Goal: Task Accomplishment & Management: Manage account settings

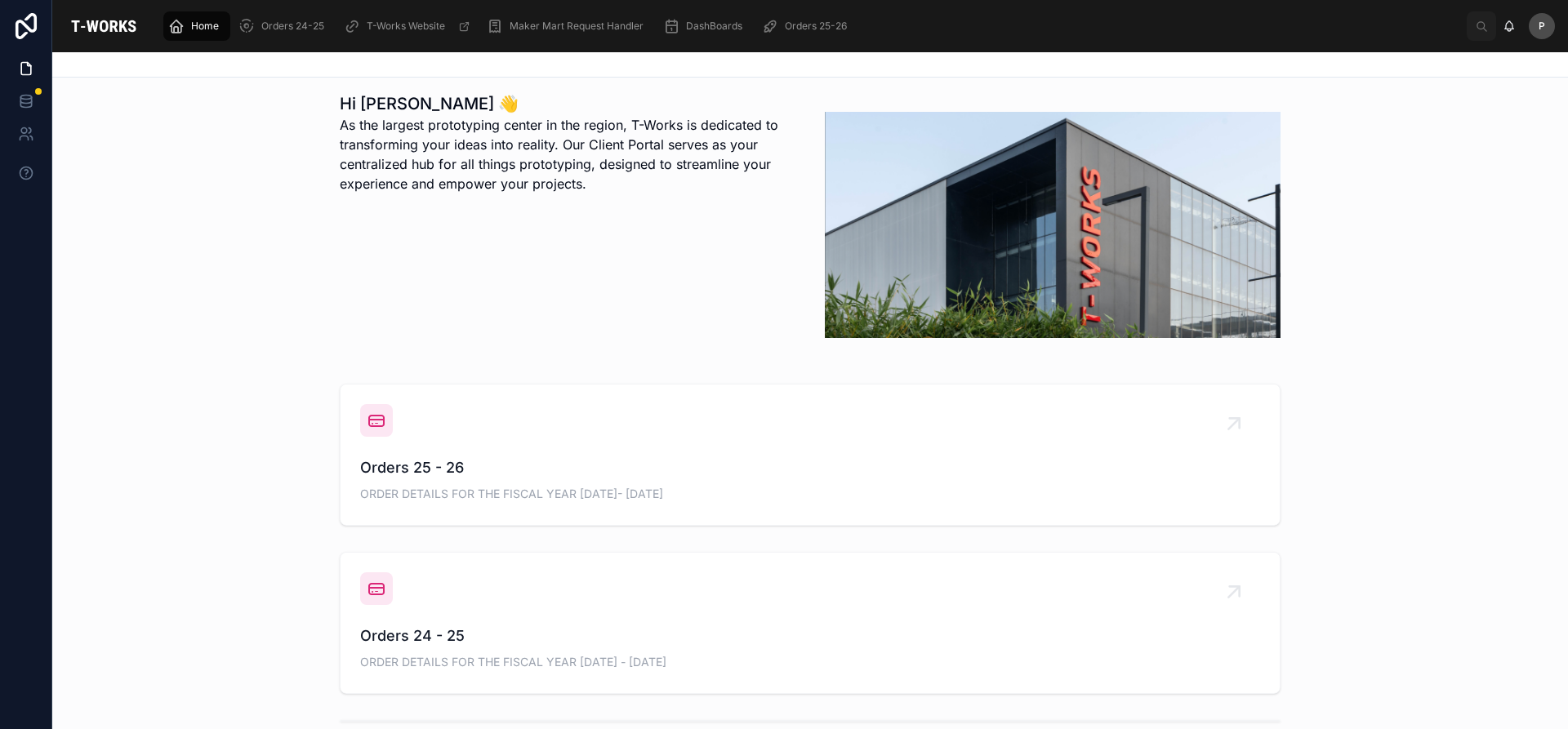
scroll to position [408, 0]
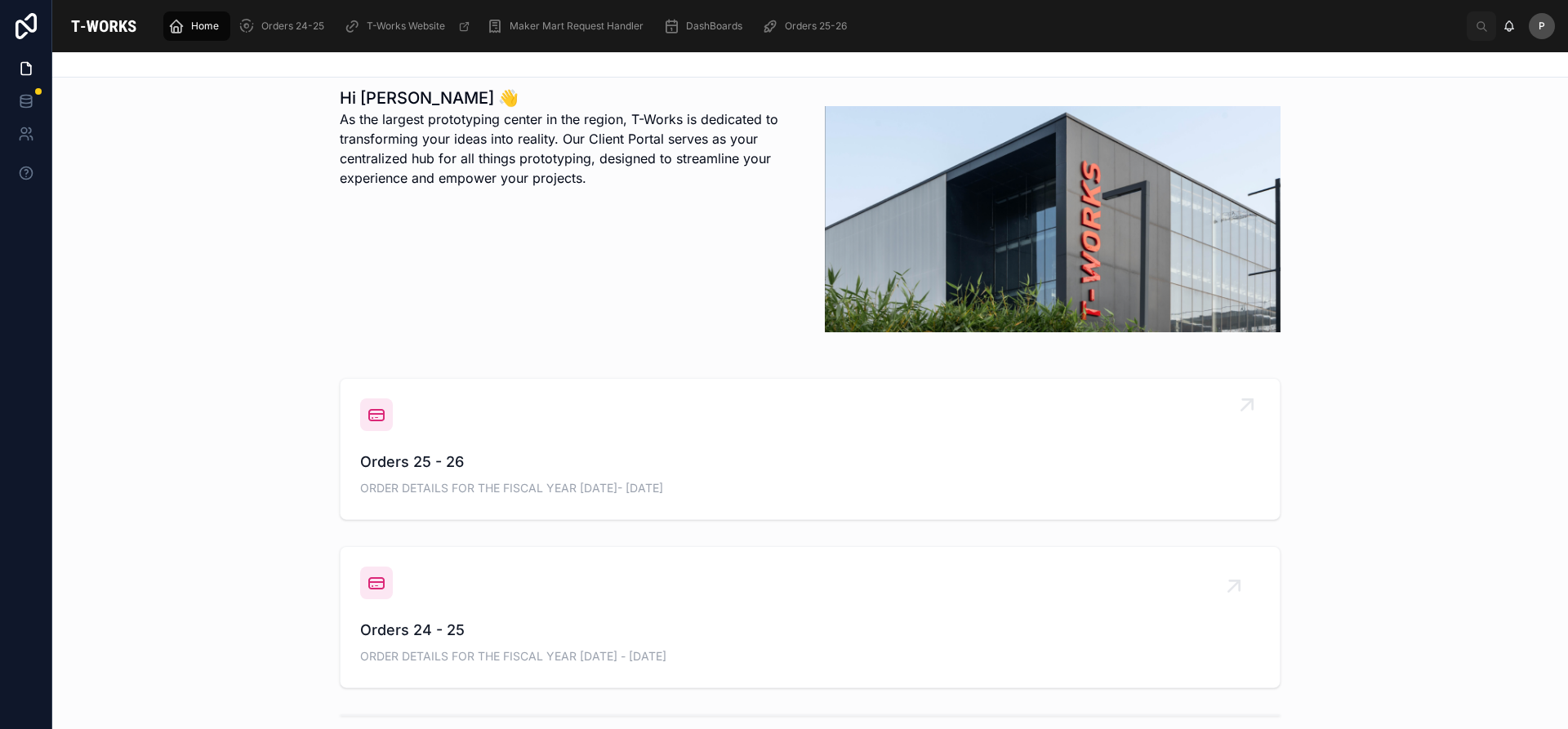
click at [407, 467] on span "Orders 25 - 26" at bounding box center [810, 462] width 900 height 23
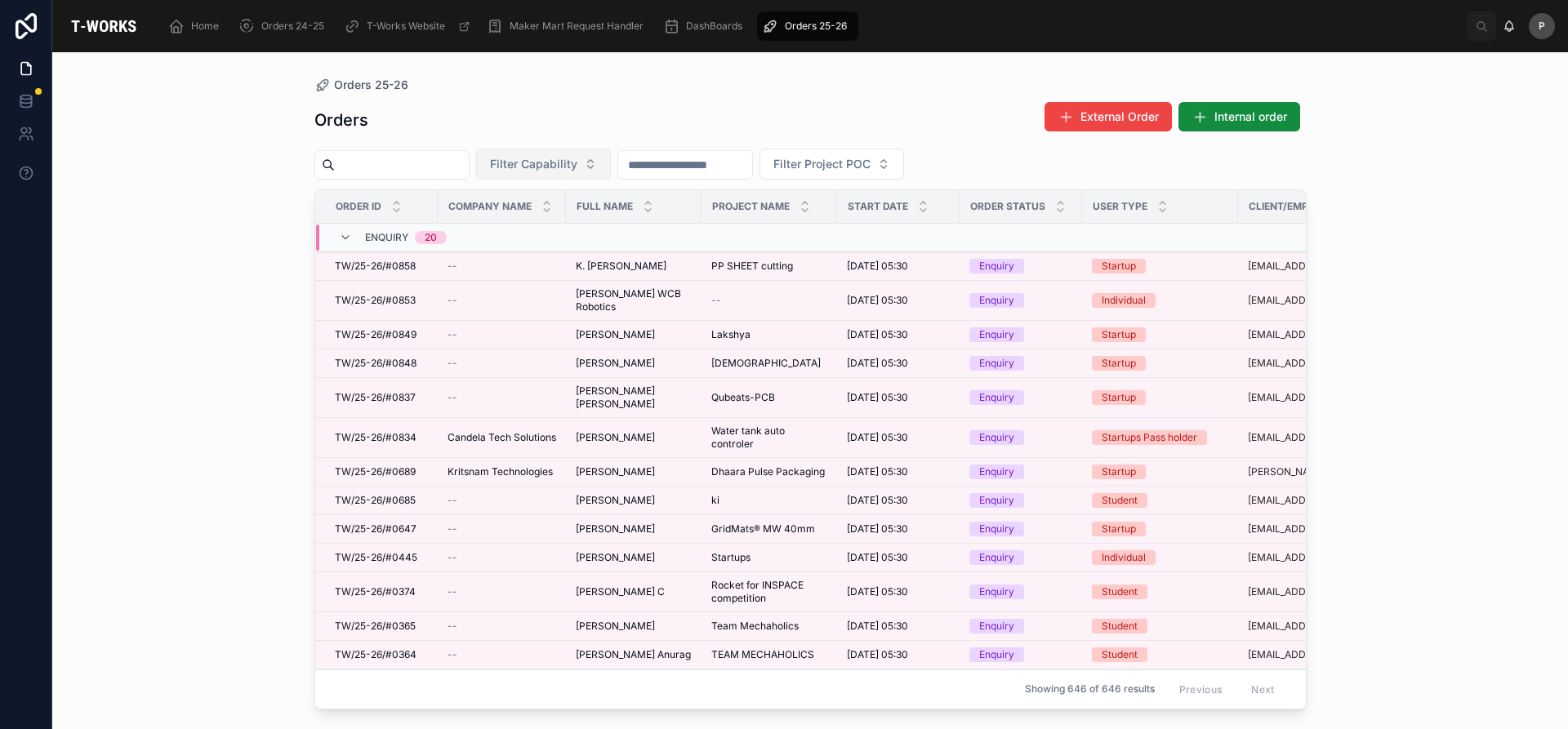
click at [587, 154] on button "Filter Capability" at bounding box center [543, 164] width 135 height 31
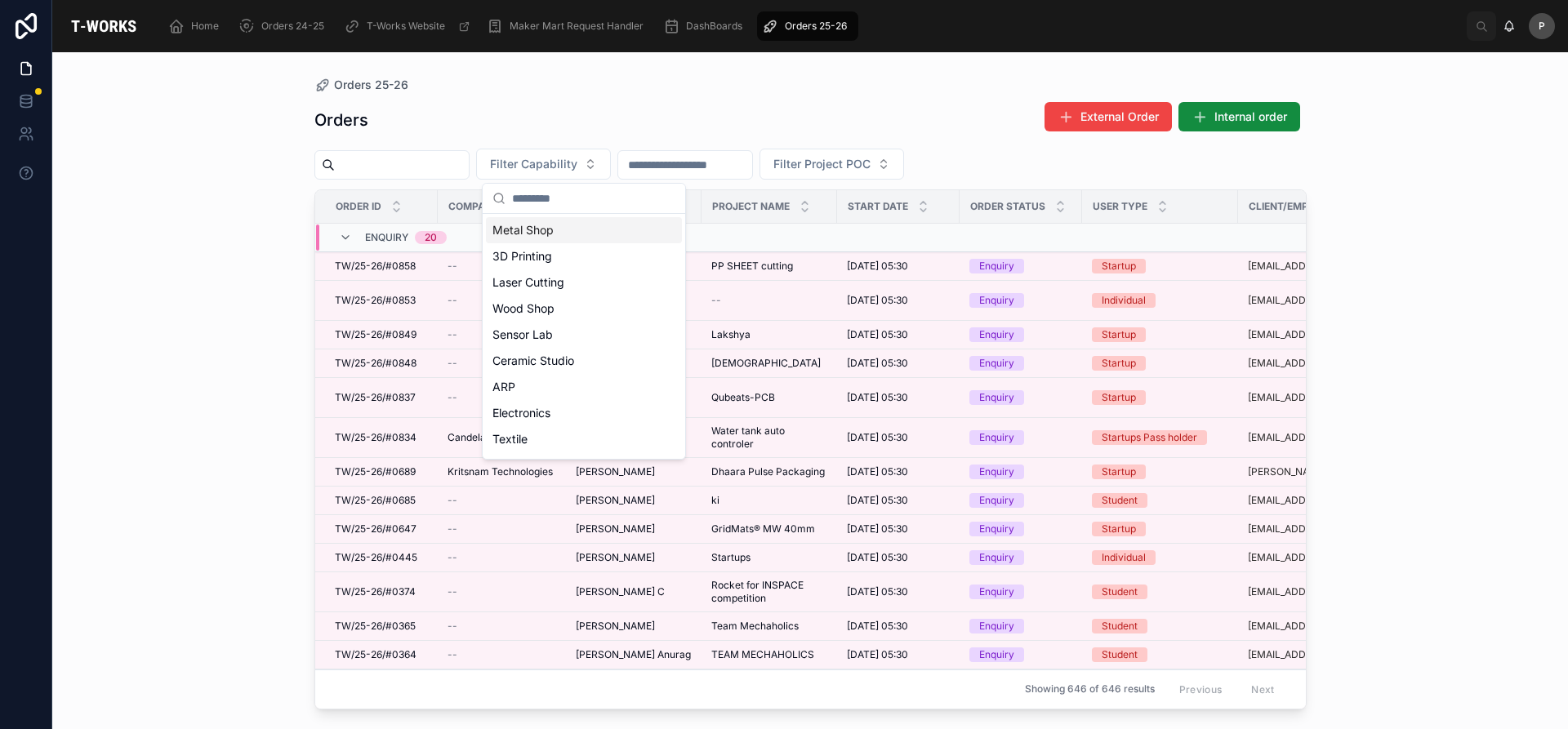
click at [554, 232] on div "Metal Shop" at bounding box center [583, 230] width 196 height 27
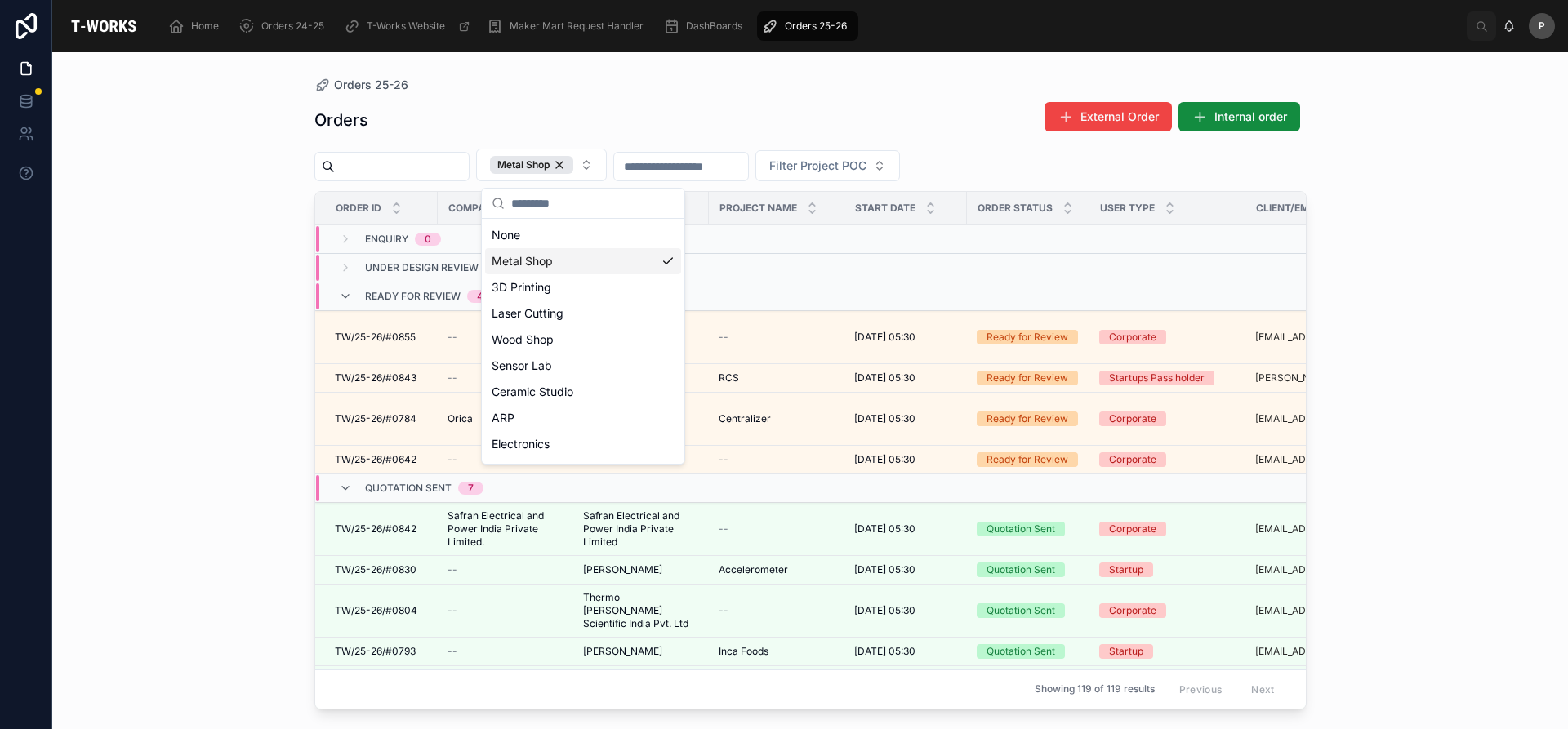
click at [227, 336] on div "Orders 25-26 Orders External Order Internal order Metal Shop Filter Project POC…" at bounding box center [810, 390] width 1516 height 677
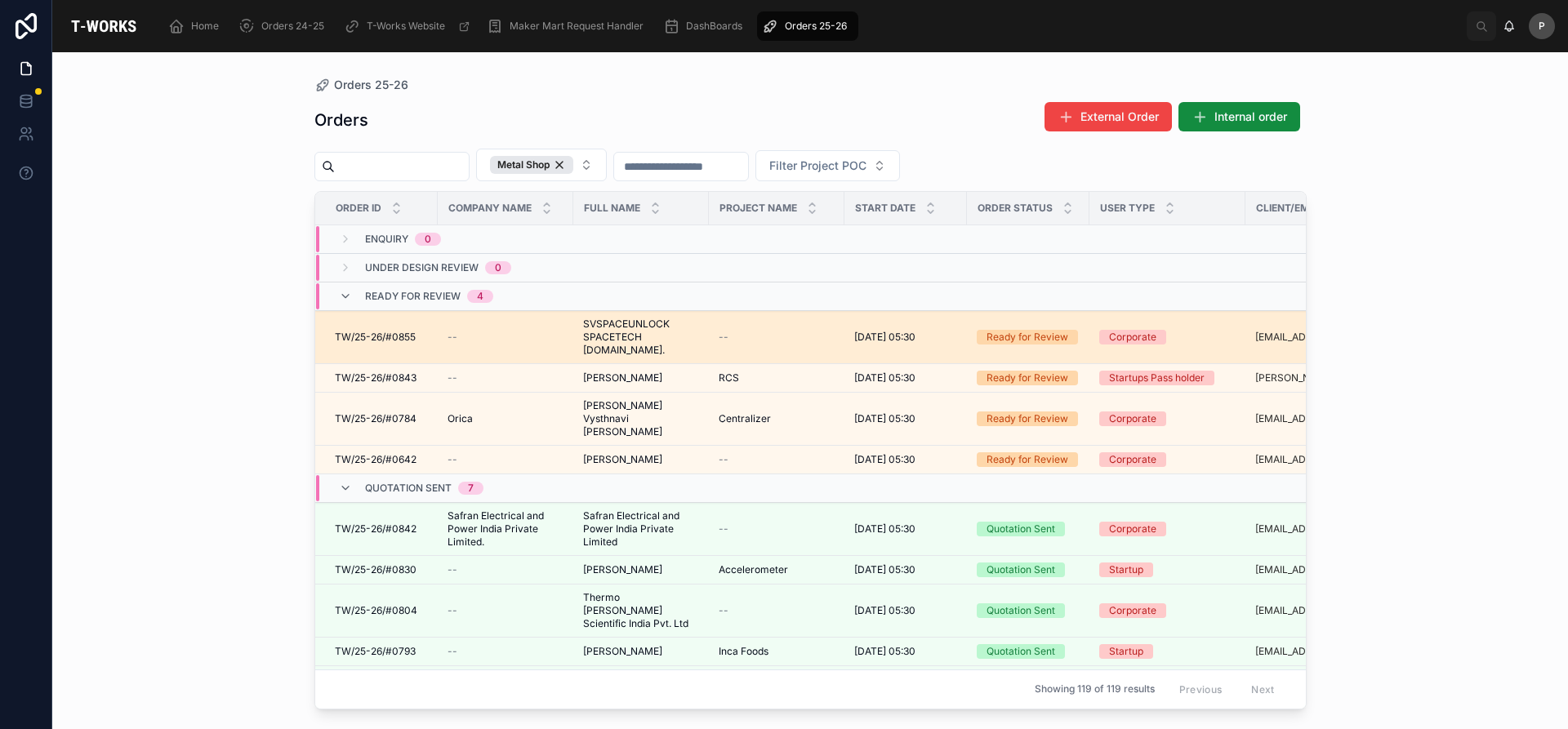
click at [627, 336] on span "SVSPACEUNLOCK SPACETECH [DOMAIN_NAME]." at bounding box center [642, 337] width 116 height 39
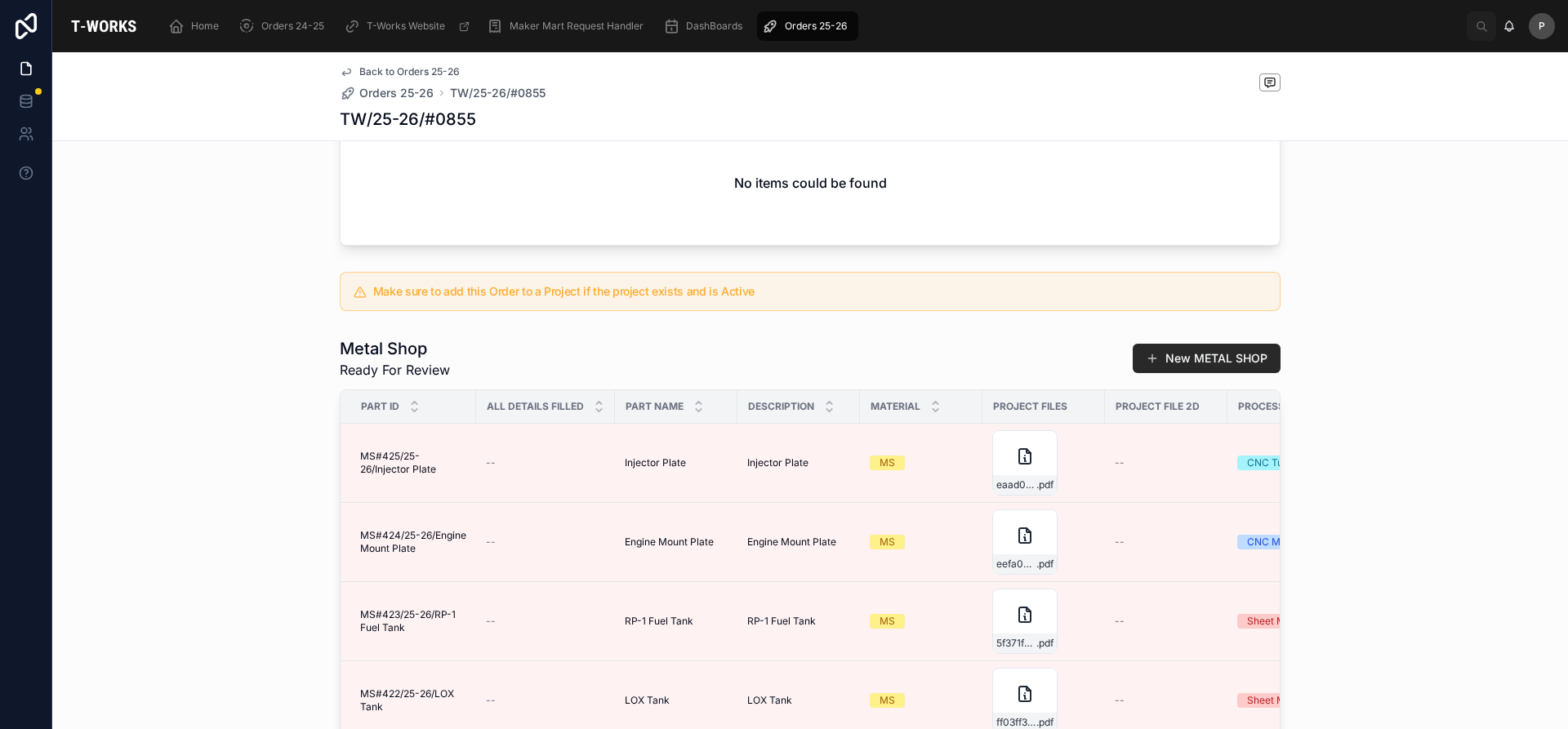
scroll to position [817, 0]
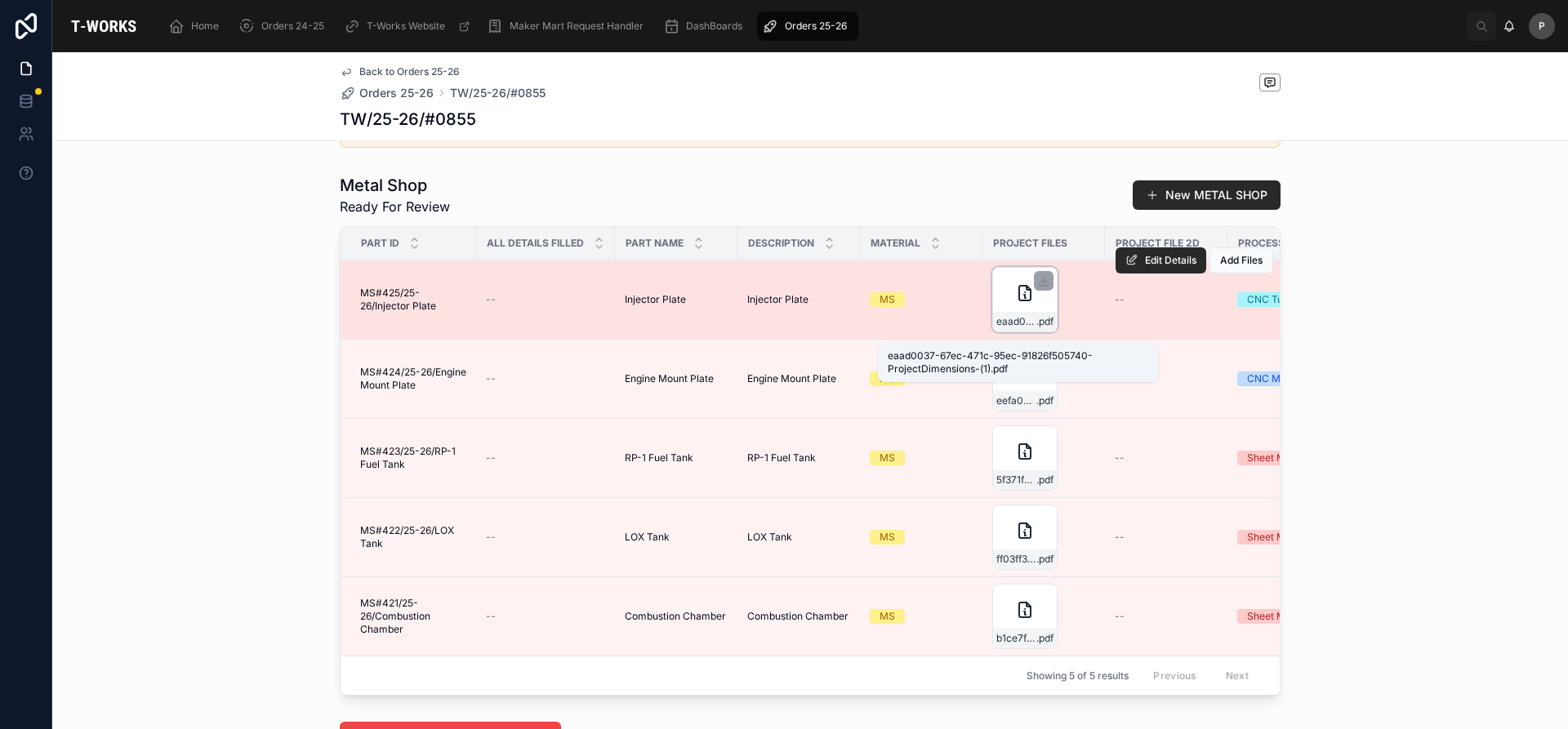
click at [1014, 328] on span "eaad0037-67ec-471c-95ec-91826f505740-ProjectDimensions-(1)" at bounding box center [1016, 321] width 40 height 13
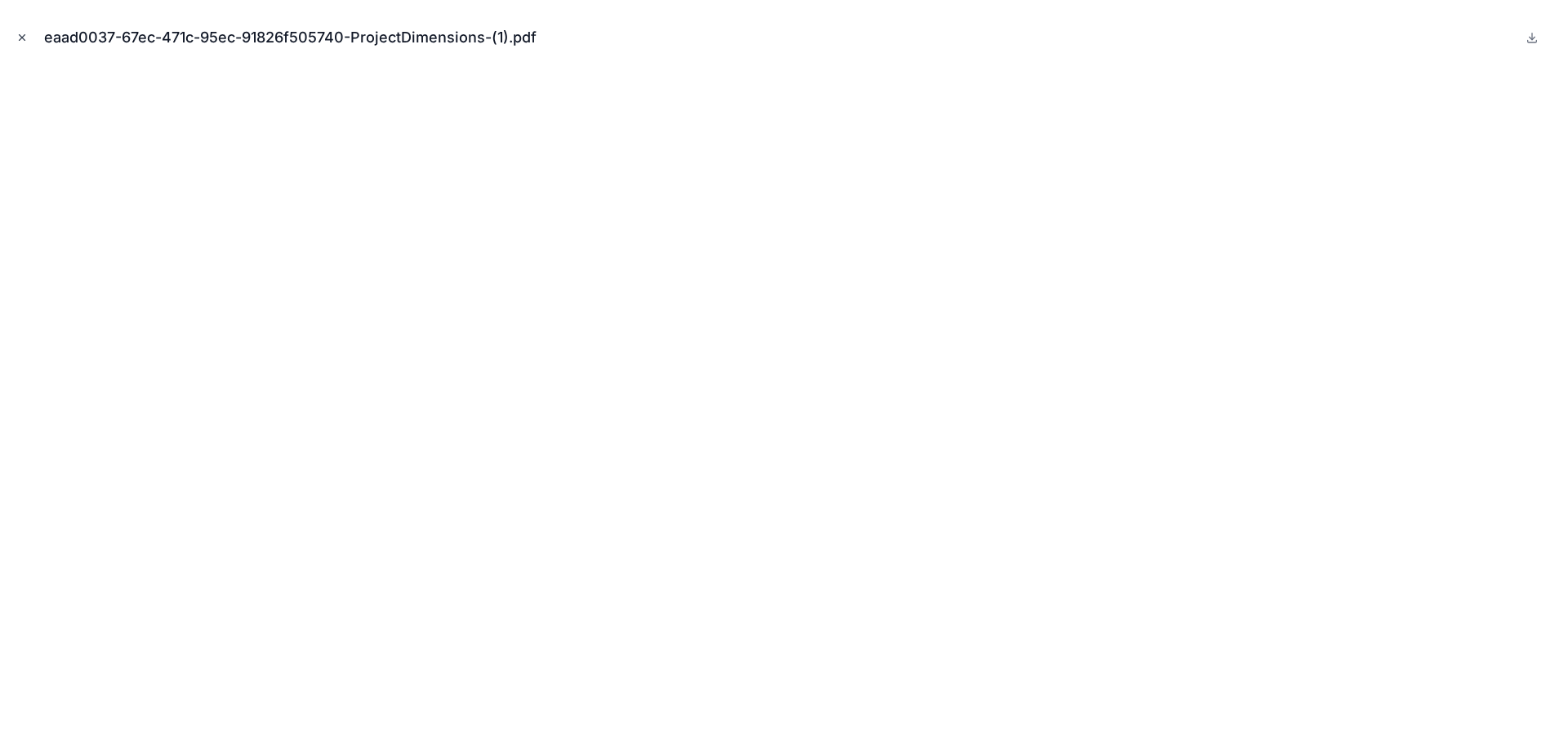
click at [21, 31] on button "Close modal" at bounding box center [22, 37] width 18 height 18
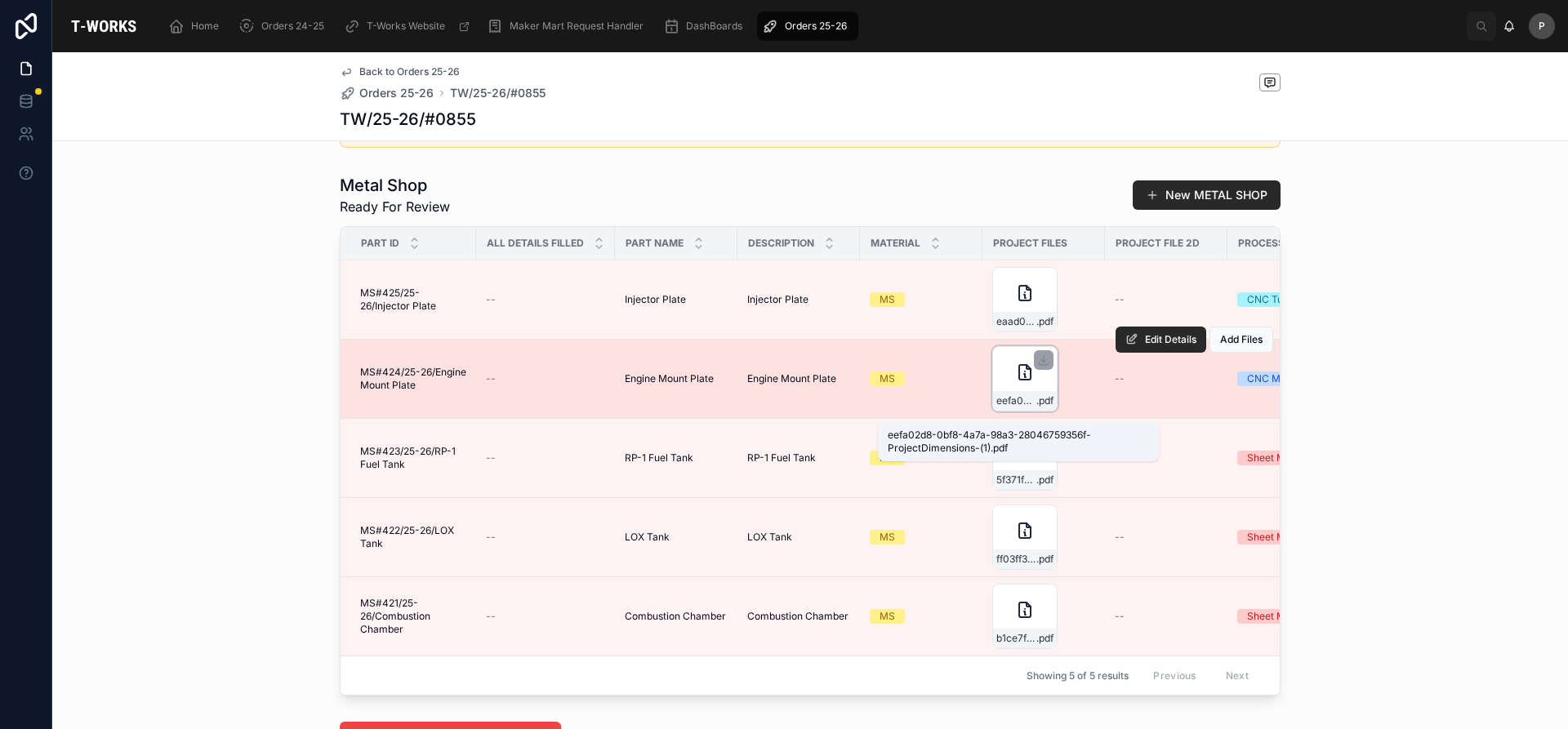
click at [1018, 408] on span "eefa02d8-0bf8-4a7a-98a3-28046759356f-ProjectDimensions-(1)" at bounding box center [1016, 400] width 40 height 13
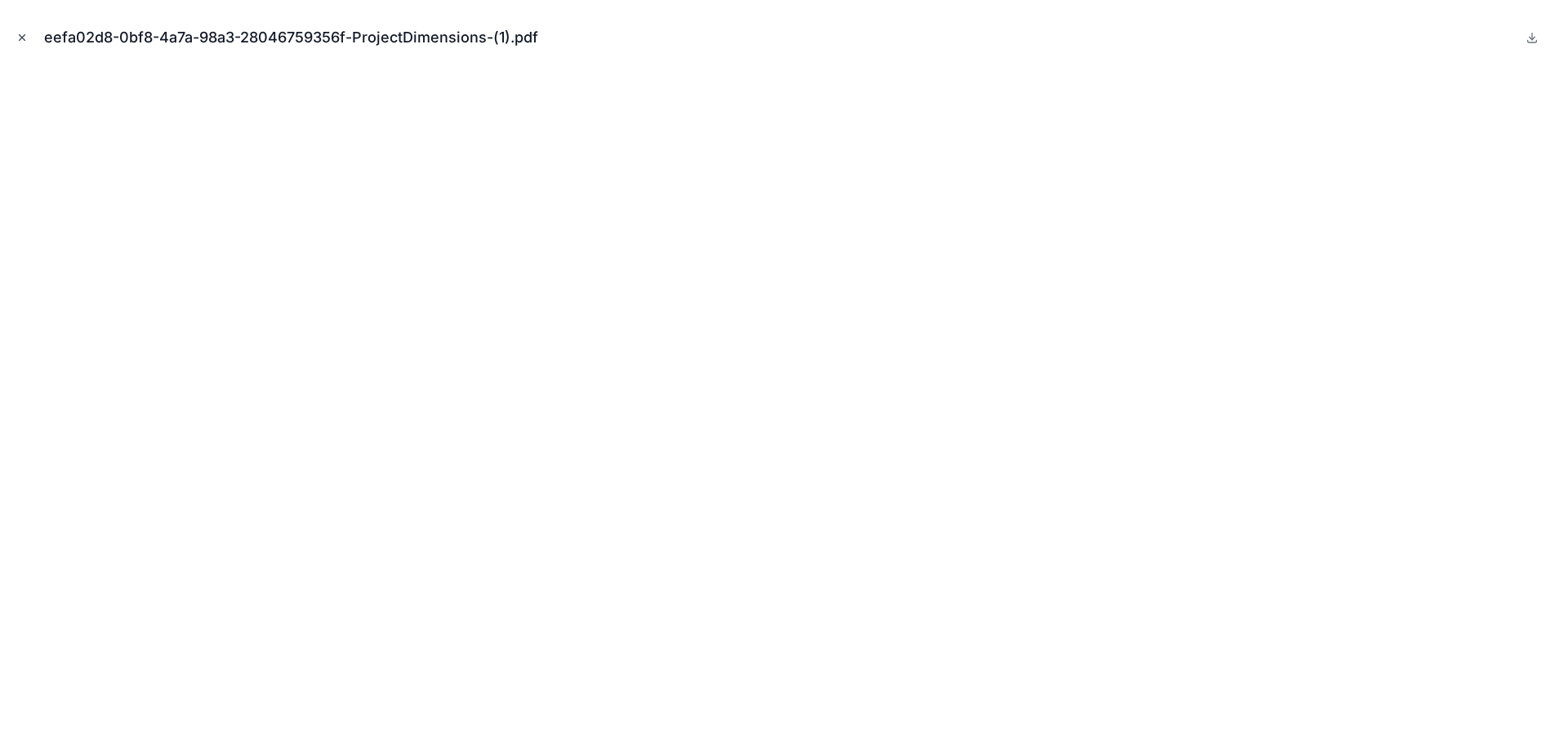
click at [22, 38] on icon "Close modal" at bounding box center [23, 37] width 12 height 12
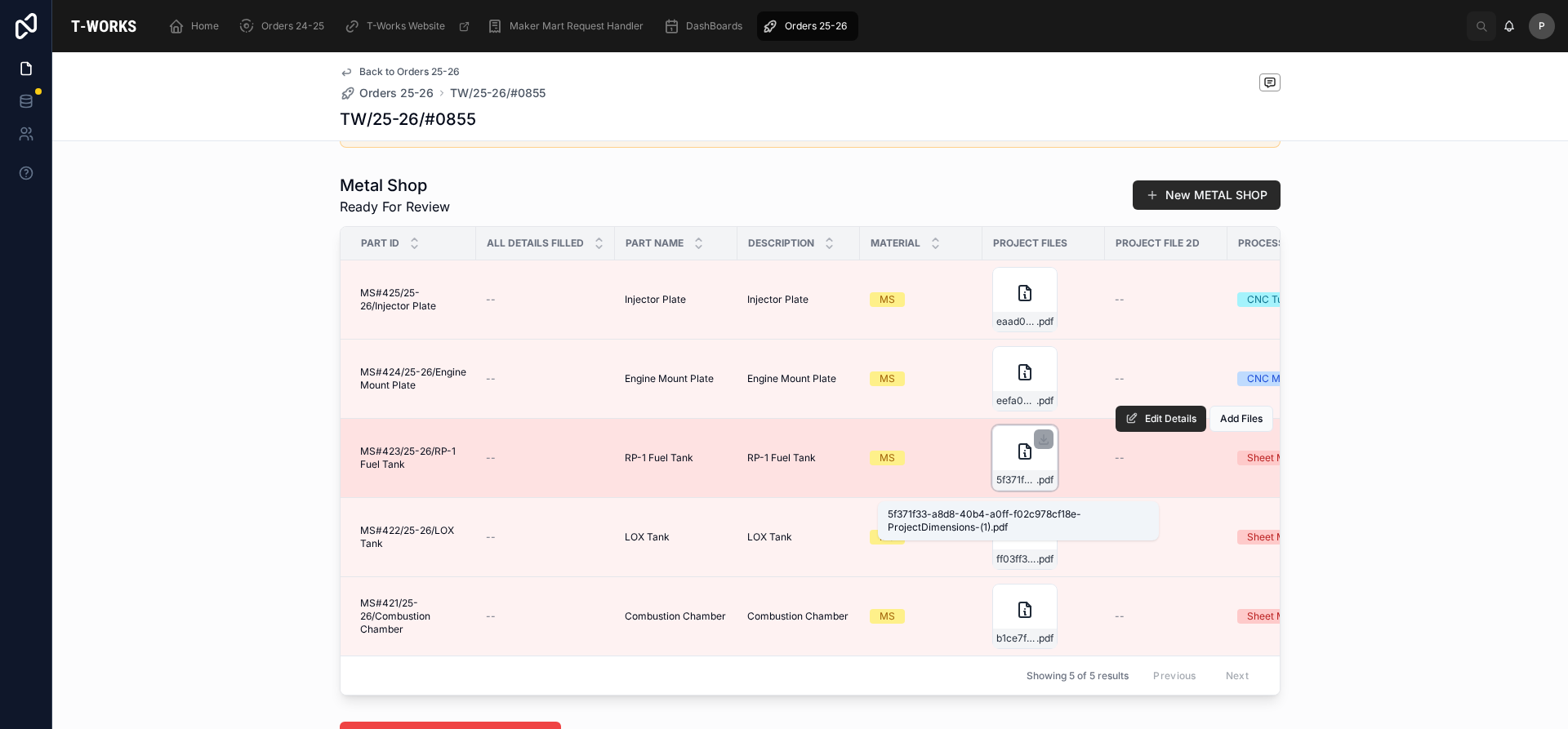
click at [1037, 487] on span ".pdf" at bounding box center [1045, 480] width 17 height 13
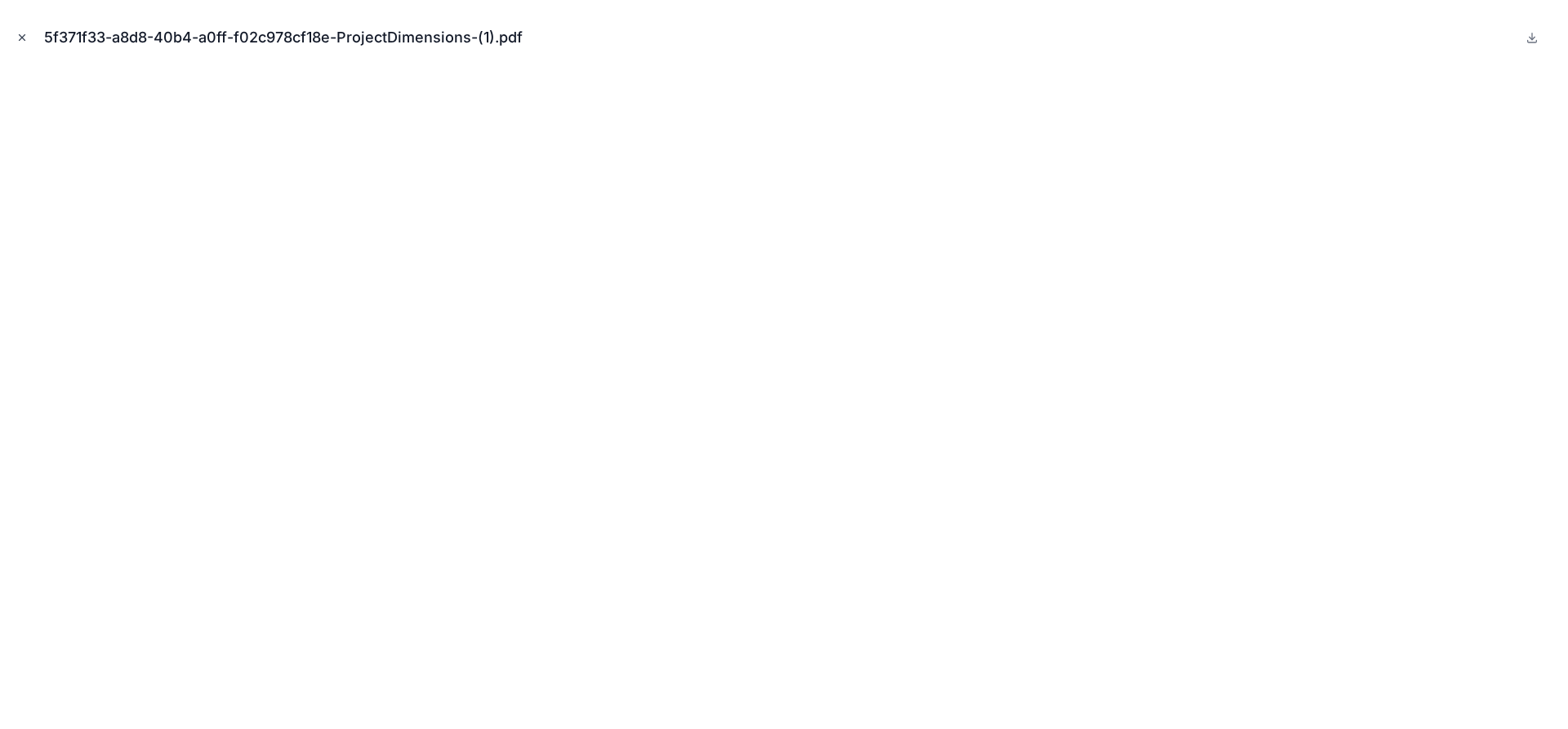
click at [26, 38] on icon "Close modal" at bounding box center [23, 37] width 12 height 12
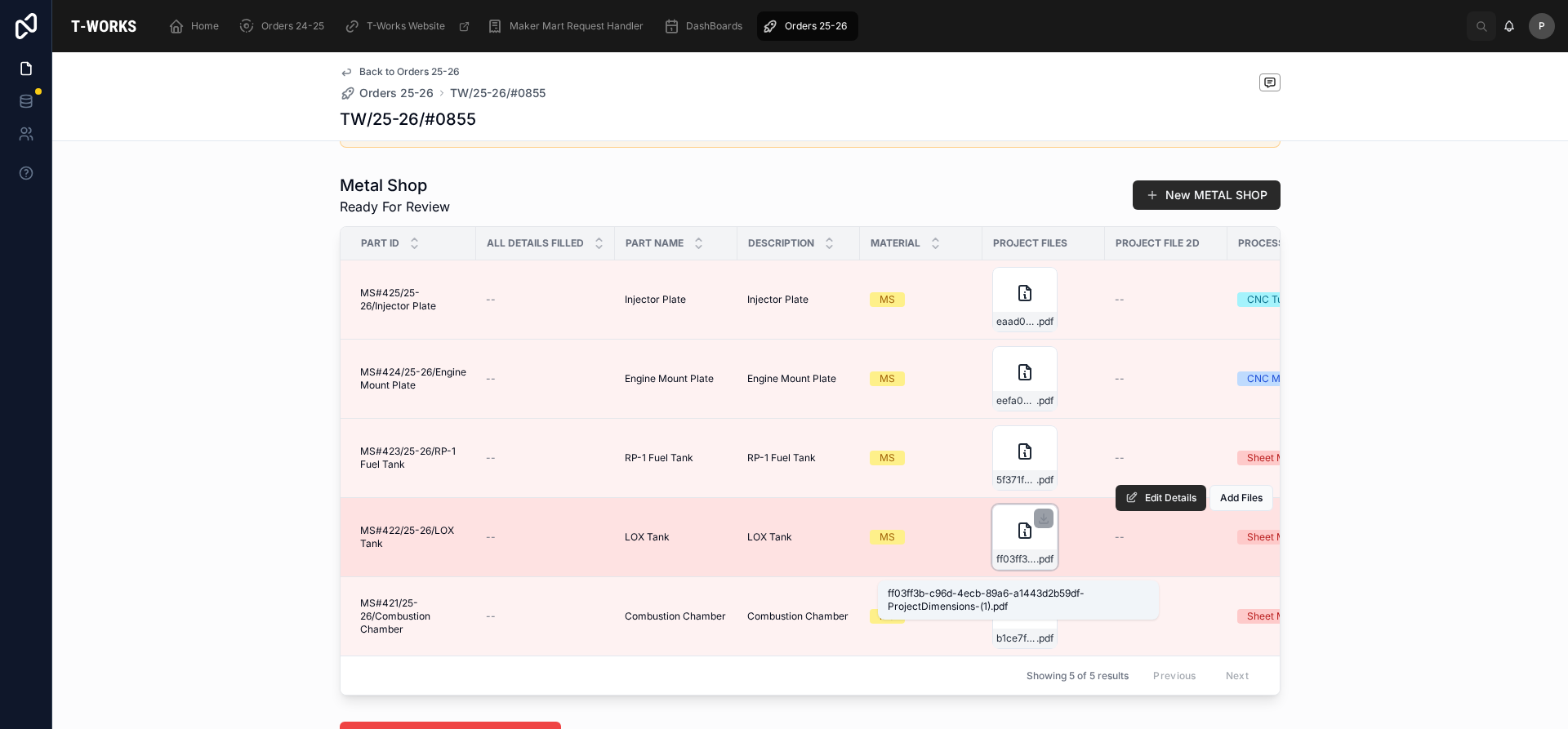
click at [1043, 564] on span ".pdf" at bounding box center [1045, 559] width 17 height 13
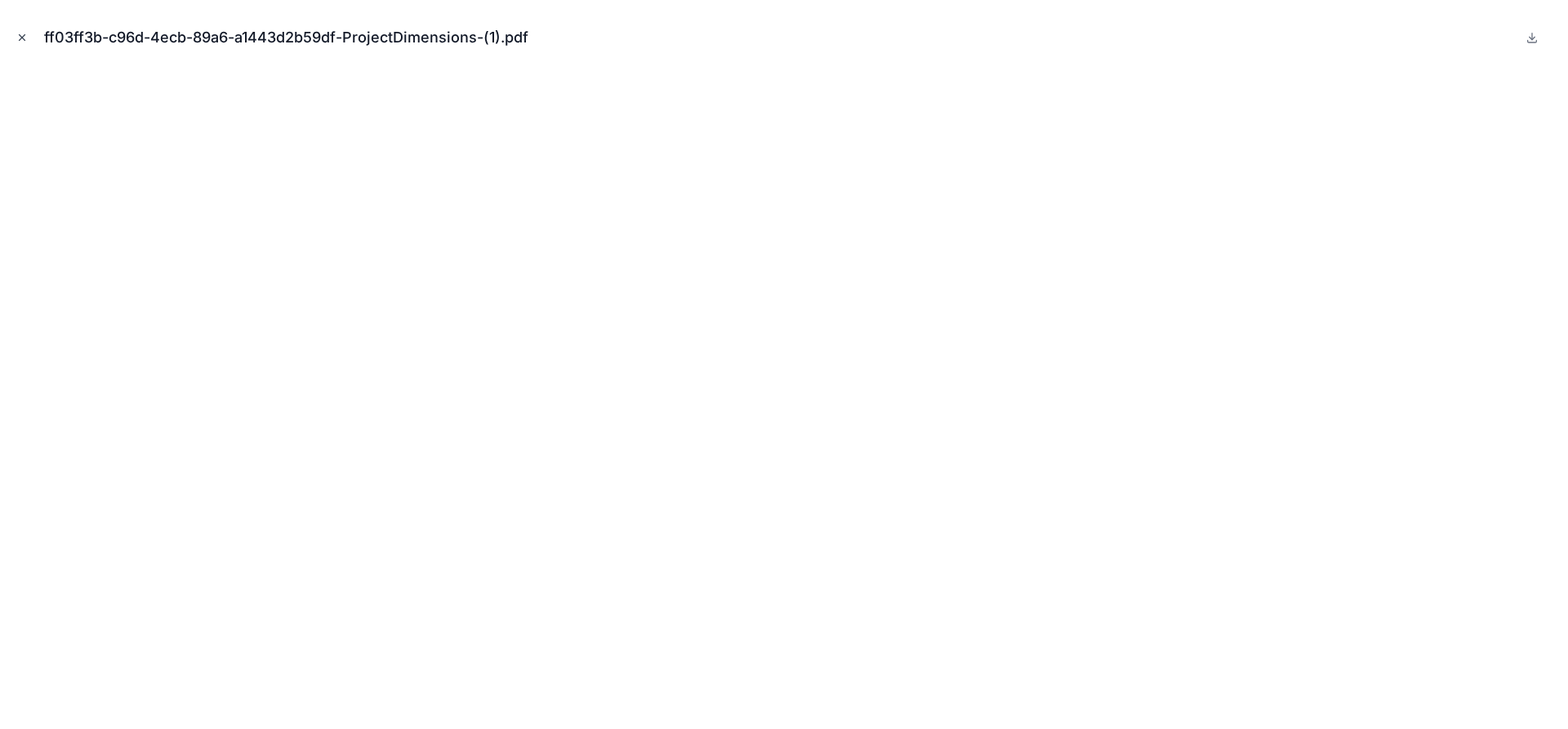
click at [24, 45] on button "Close modal" at bounding box center [22, 37] width 18 height 18
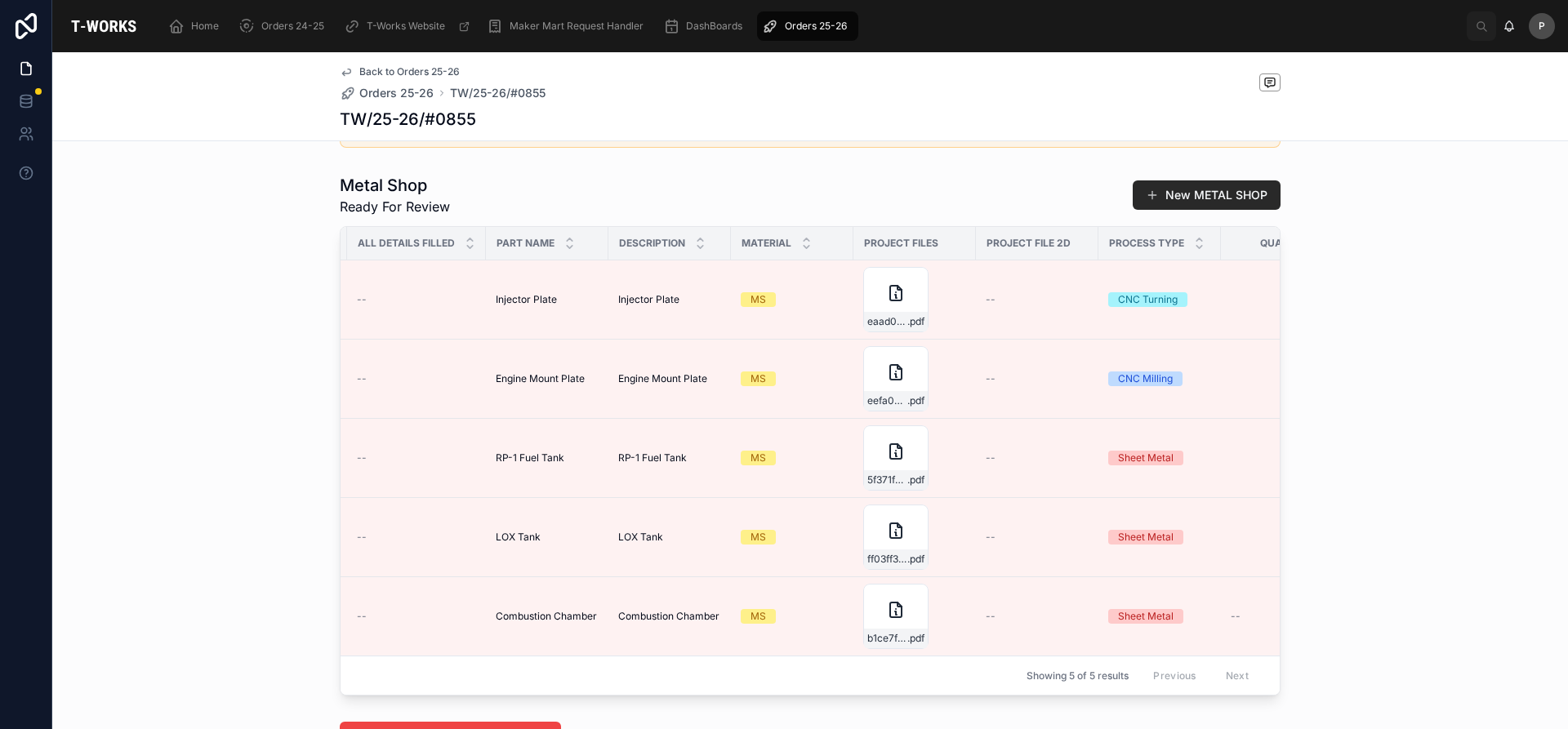
scroll to position [0, 124]
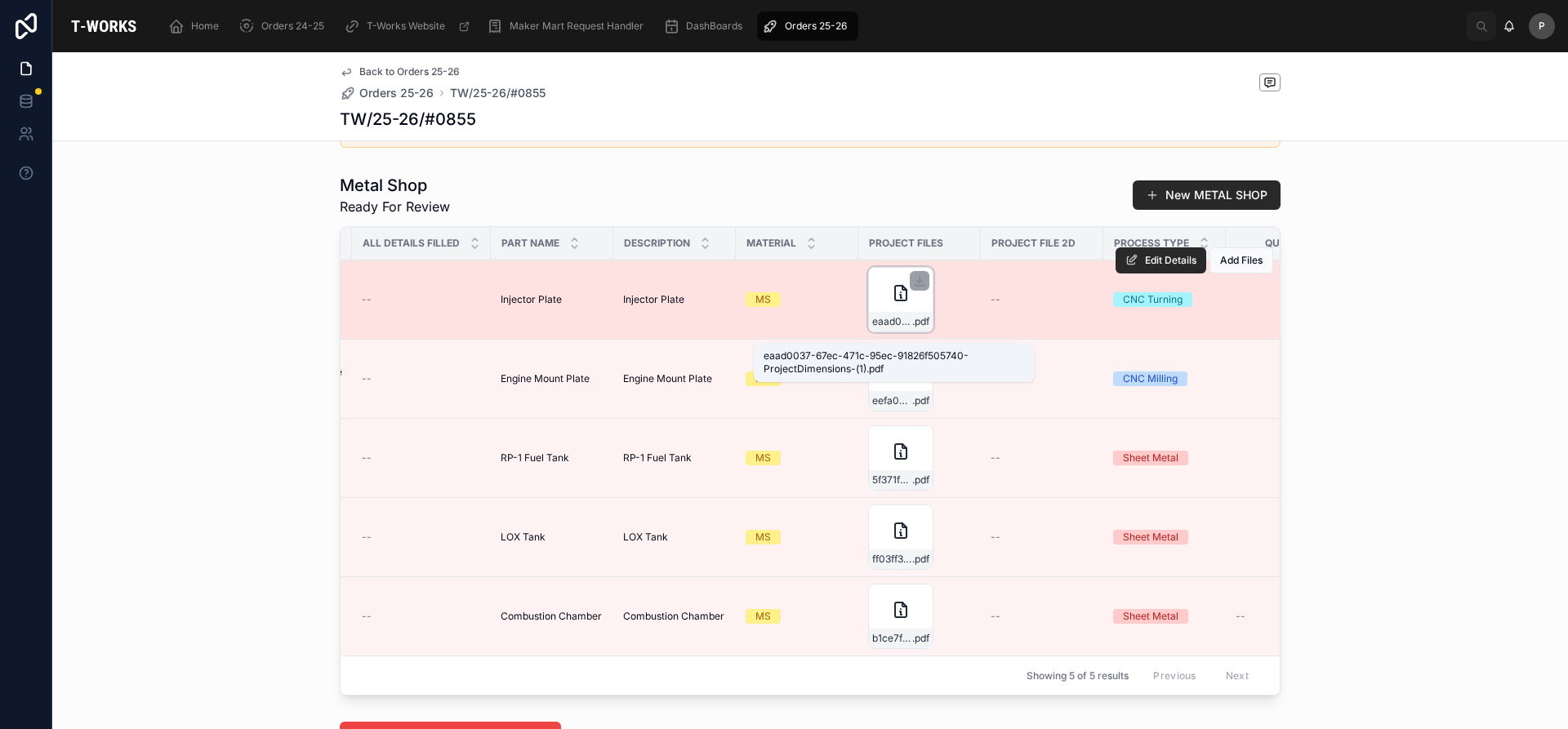
click at [913, 327] on span ".pdf" at bounding box center [920, 321] width 17 height 13
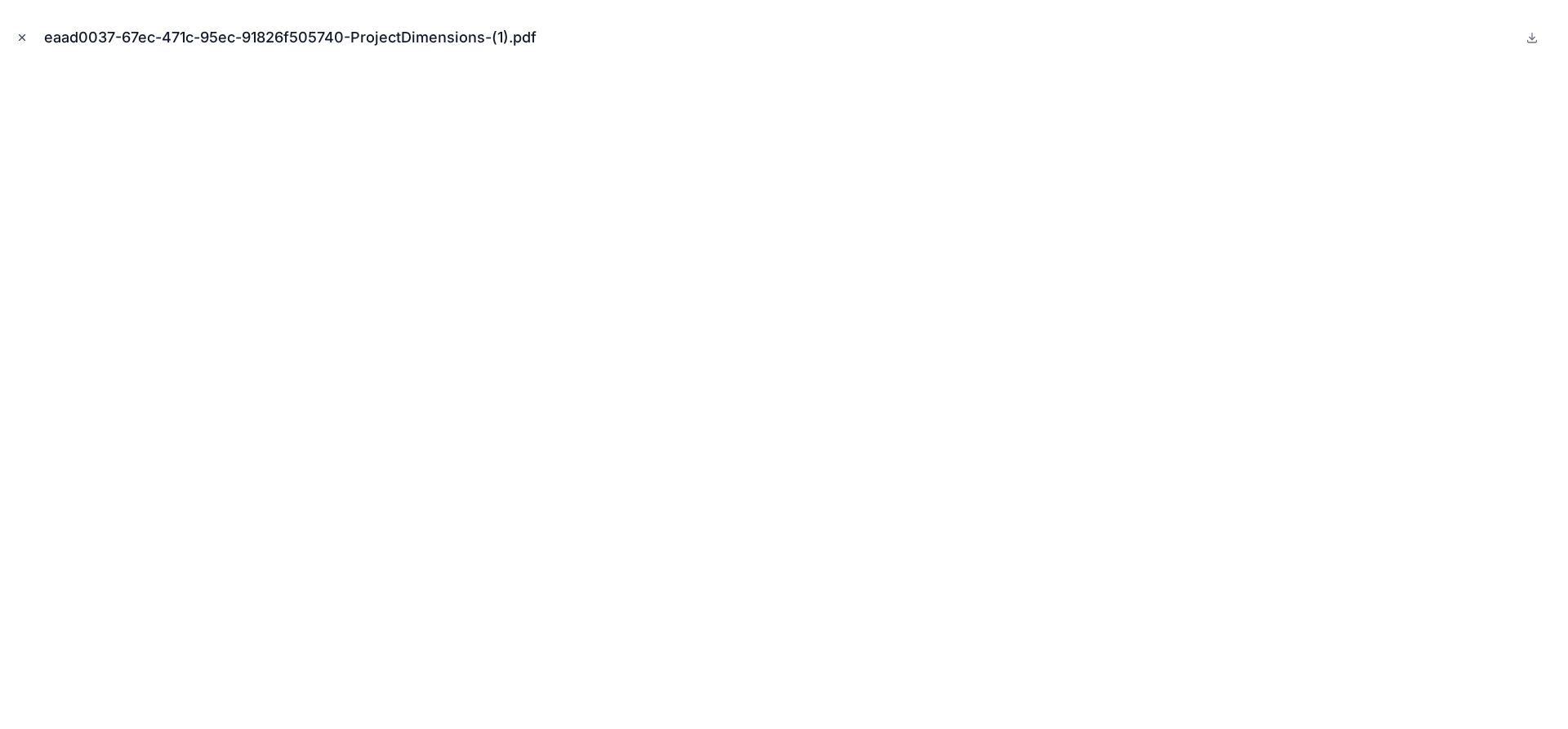
click at [29, 40] on button "Close modal" at bounding box center [22, 37] width 18 height 18
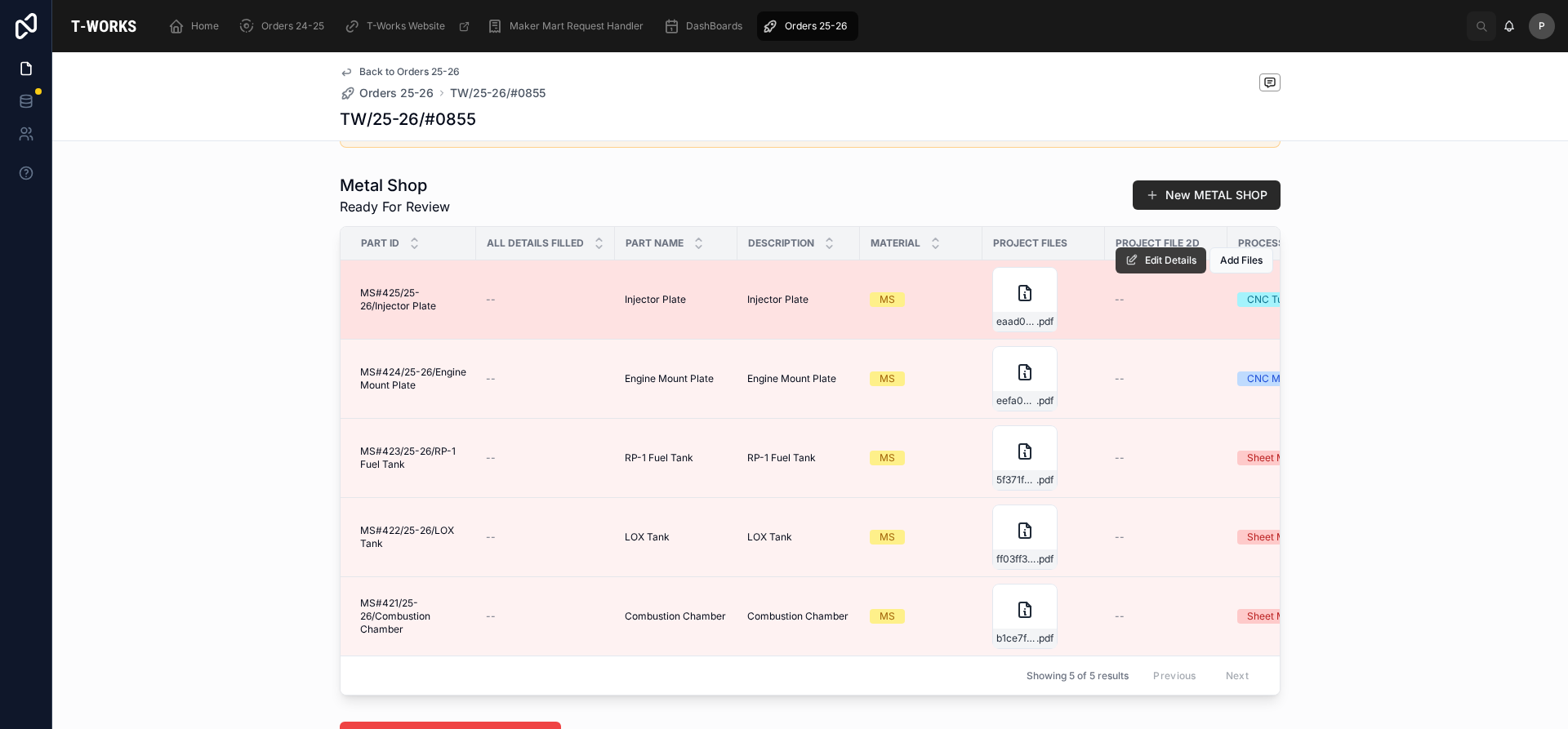
click at [1175, 267] on span "Edit Details" at bounding box center [1171, 260] width 51 height 13
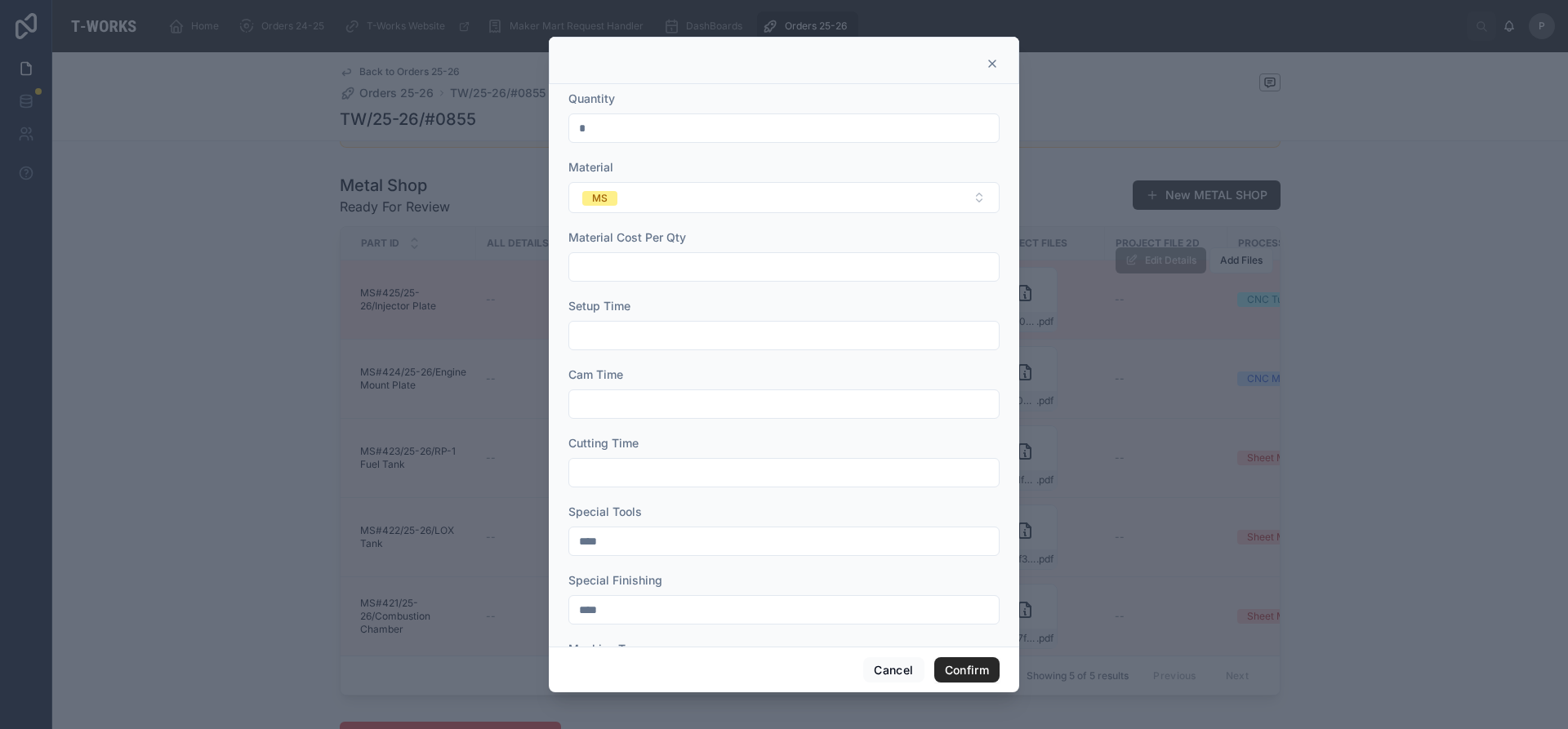
click at [617, 345] on input "text" at bounding box center [784, 335] width 430 height 23
type input "***"
click at [613, 403] on input "text" at bounding box center [784, 404] width 430 height 23
type input "****"
click at [618, 474] on input "text" at bounding box center [784, 472] width 430 height 23
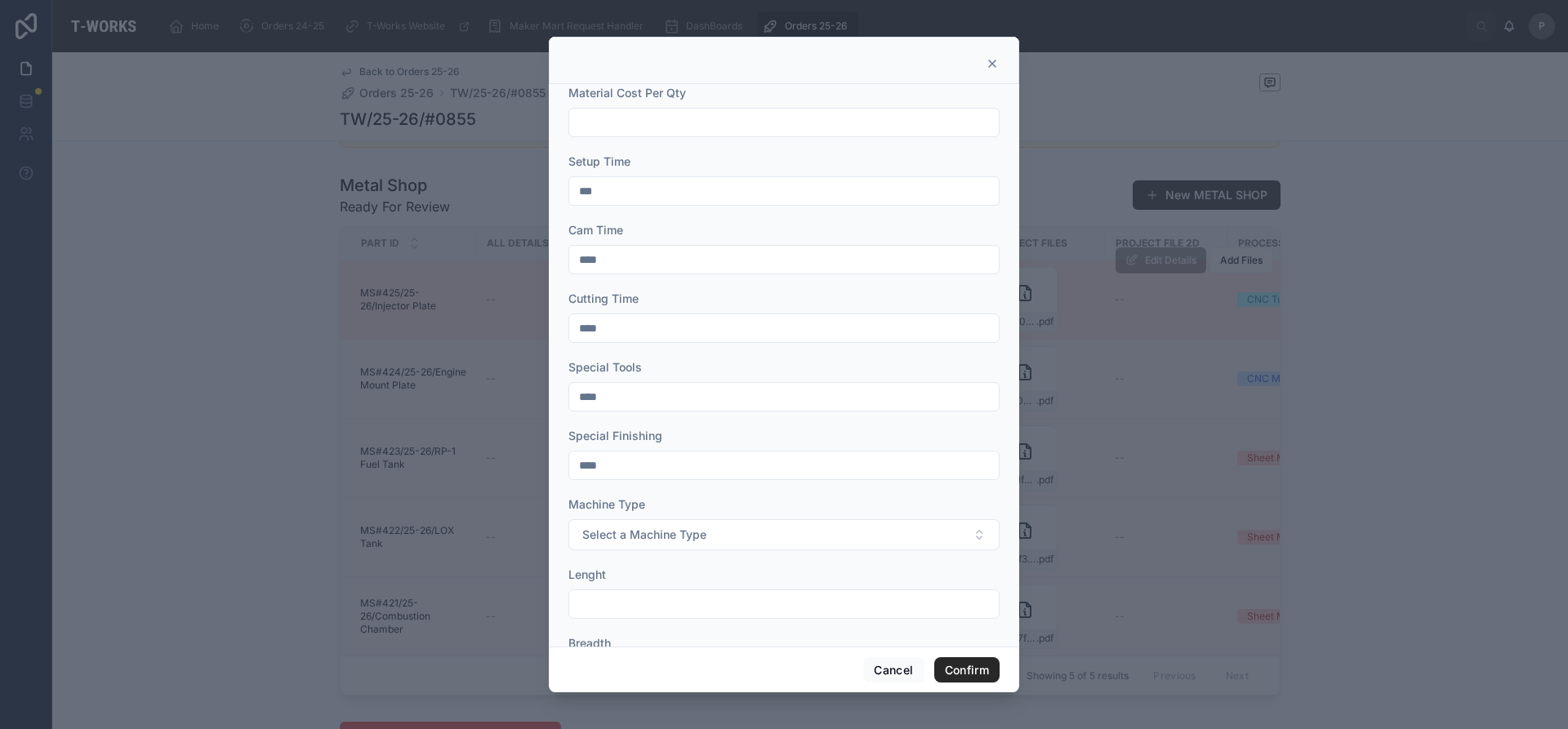
scroll to position [164, 0]
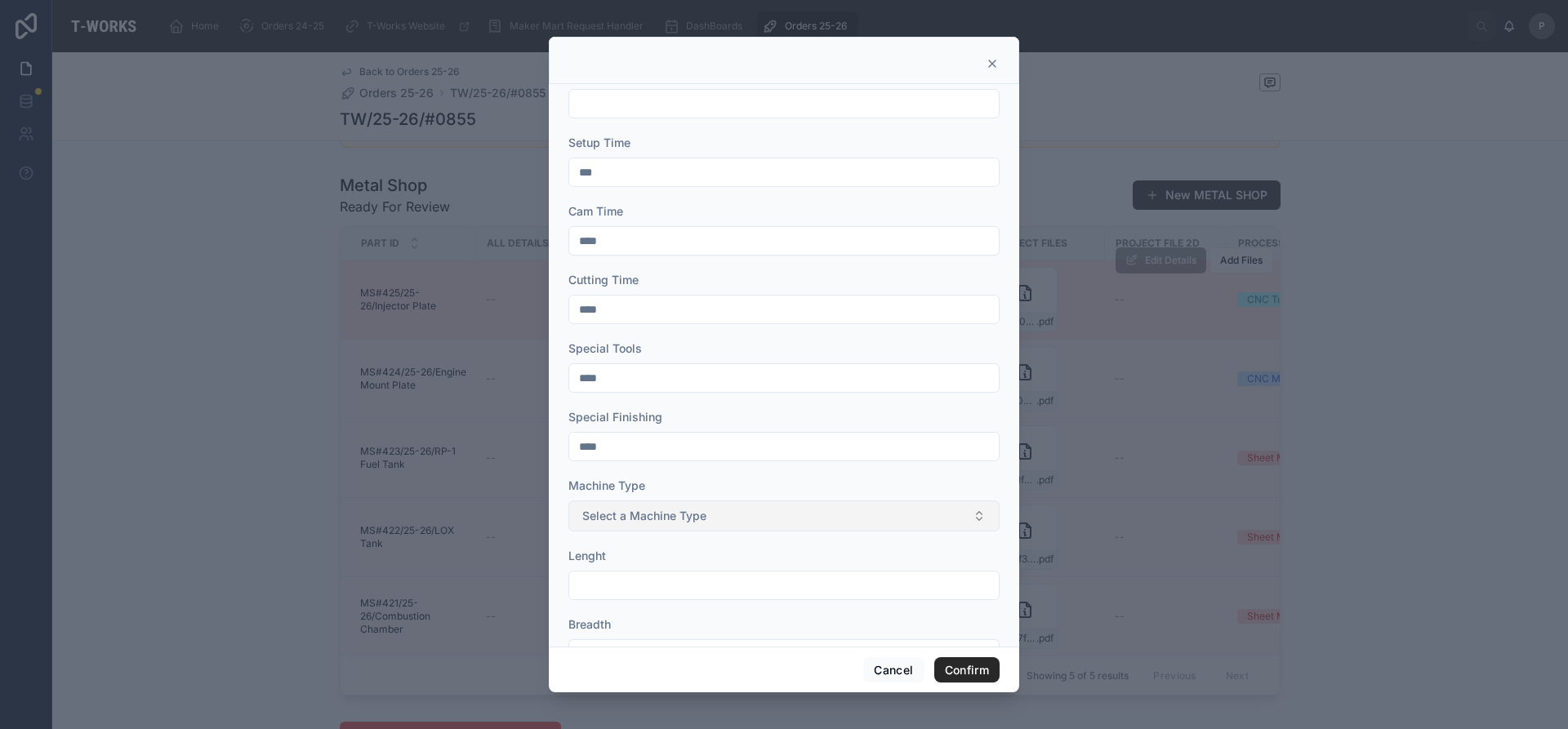
type input "****"
click at [636, 509] on span "Select a Machine Type" at bounding box center [645, 516] width 124 height 17
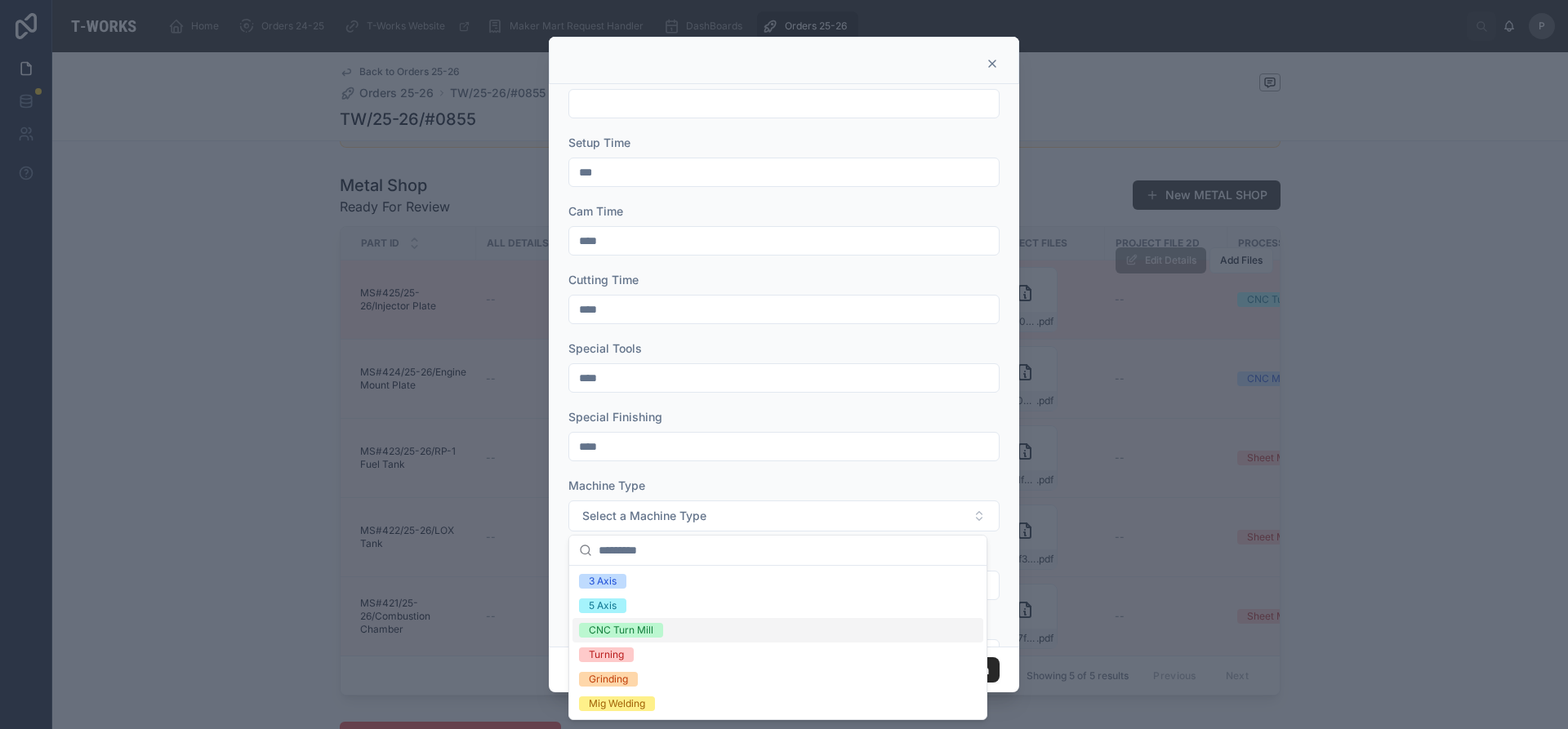
click at [631, 631] on div "CNC Turn Mill" at bounding box center [621, 630] width 64 height 15
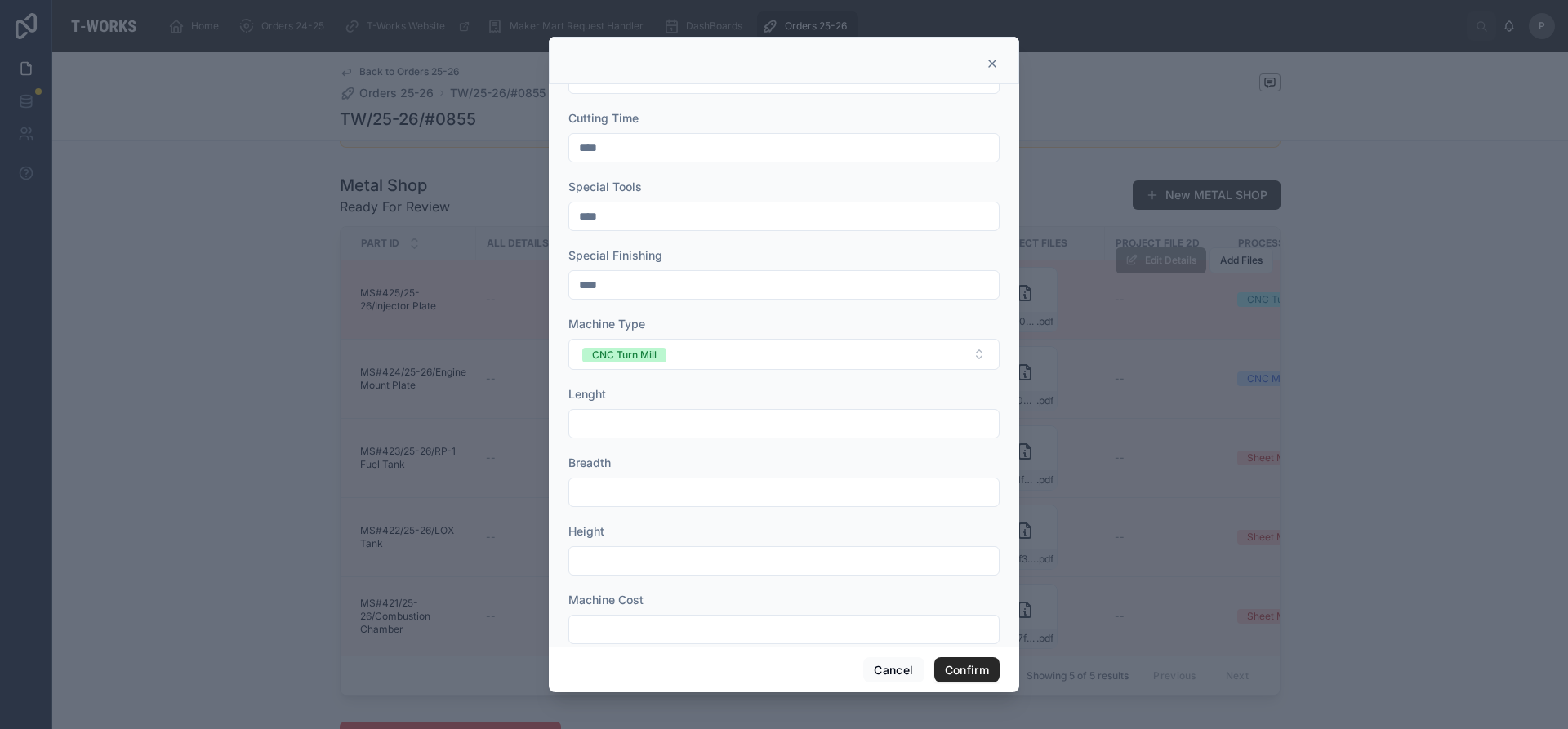
scroll to position [327, 0]
click at [628, 421] on input "text" at bounding box center [784, 422] width 430 height 23
type input "**"
click at [601, 556] on input "text" at bounding box center [784, 559] width 430 height 23
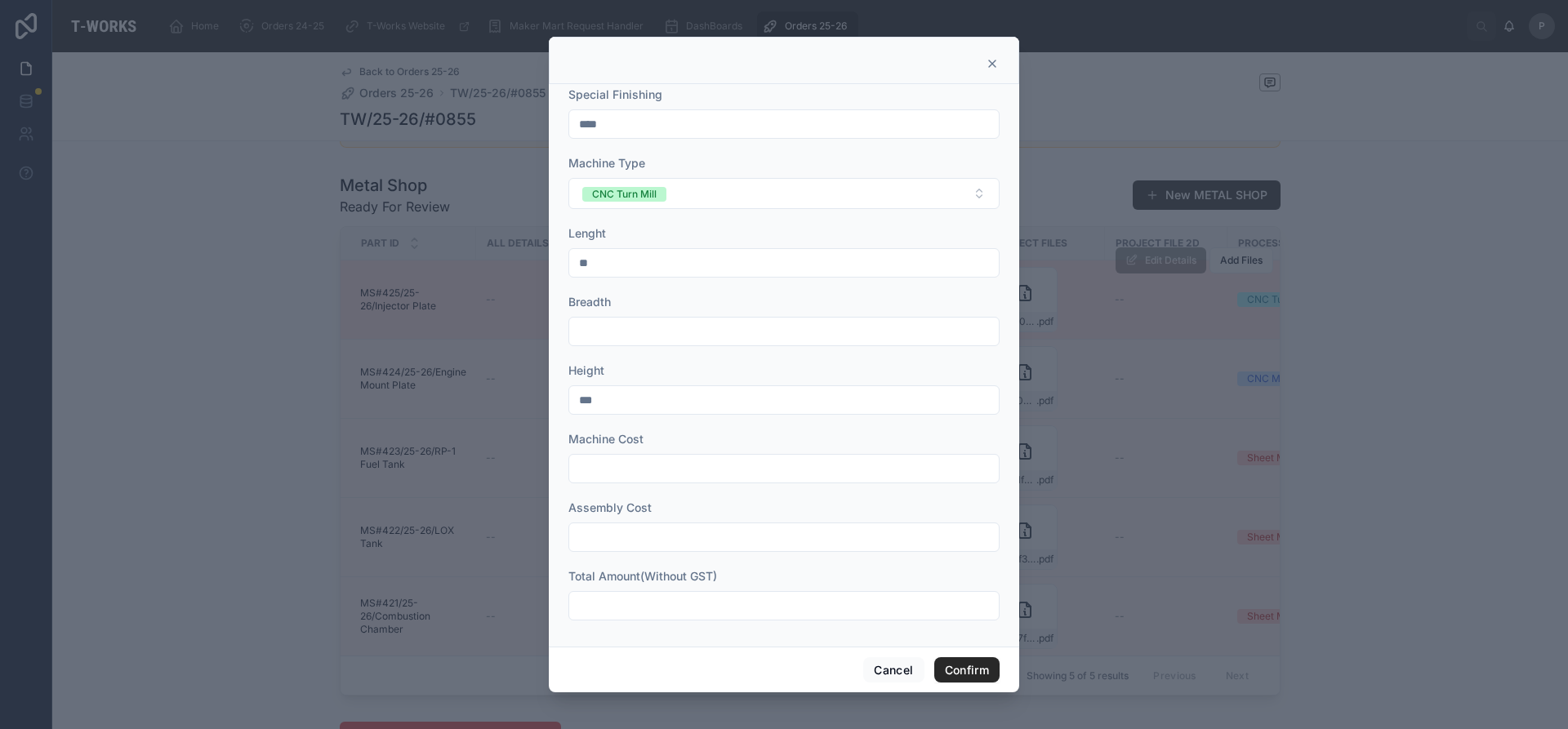
scroll to position [489, 0]
type input "***"
click at [984, 661] on button "Confirm" at bounding box center [967, 670] width 65 height 27
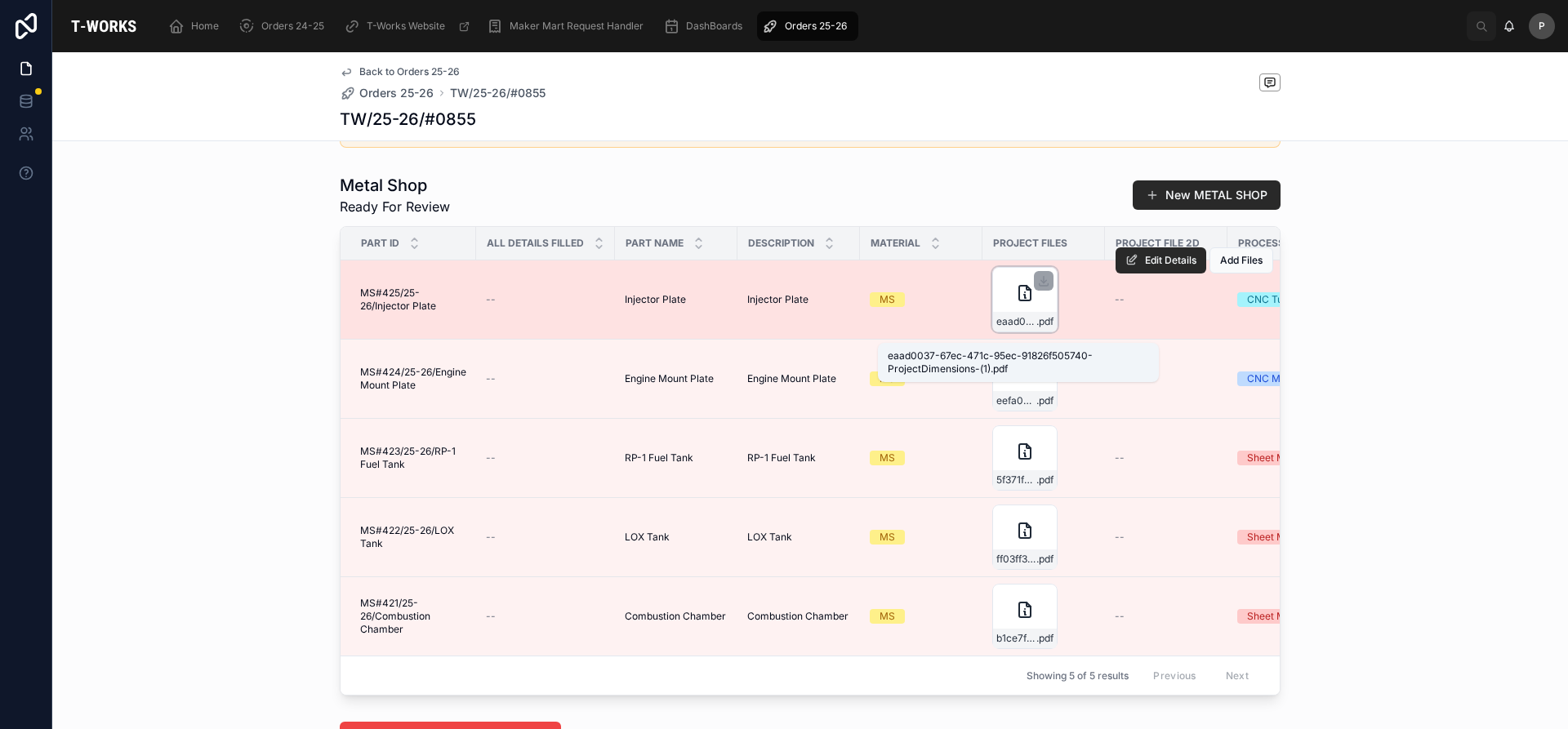
click at [1020, 328] on span "eaad0037-67ec-471c-95ec-91826f505740-ProjectDimensions-(1)" at bounding box center [1016, 321] width 40 height 13
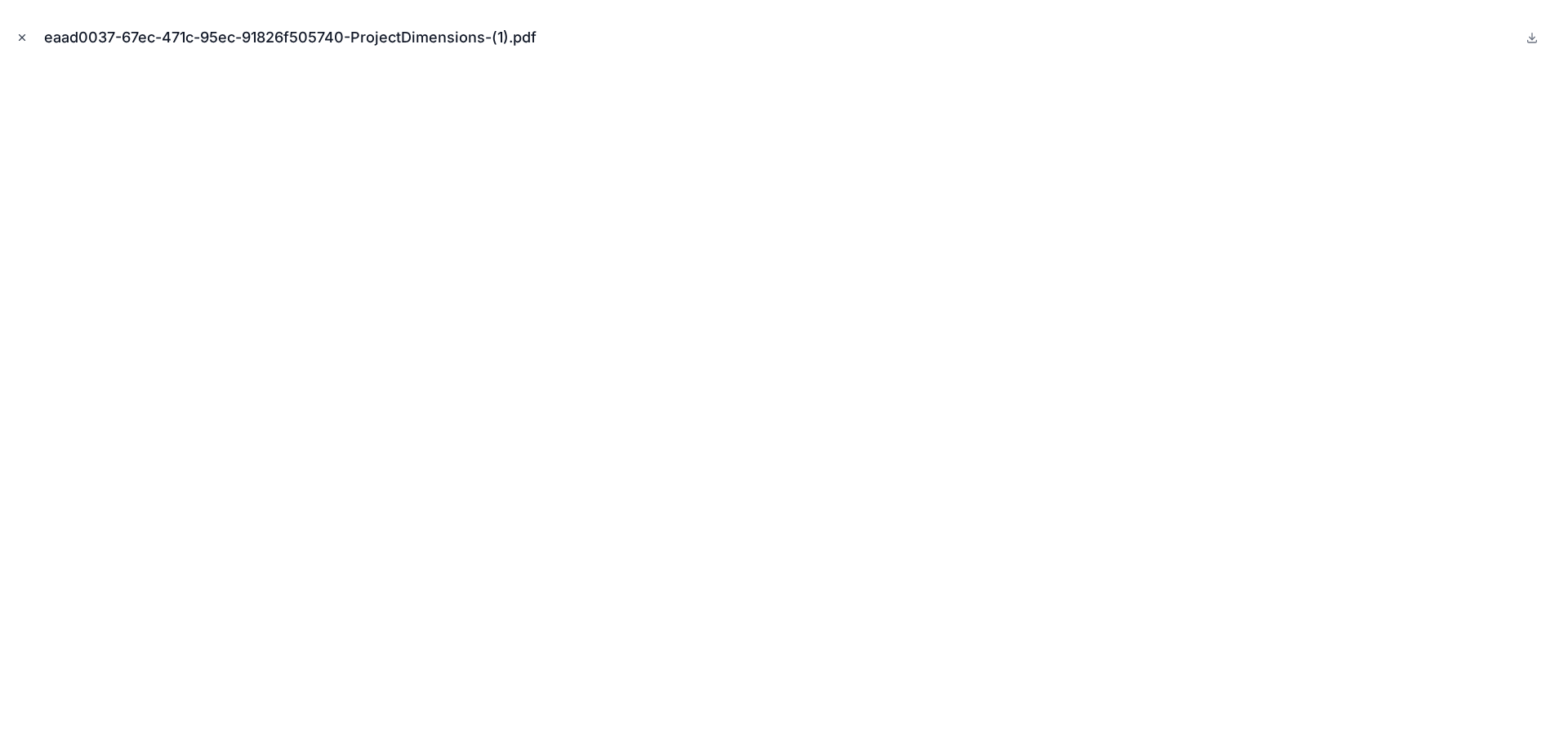
click at [19, 39] on icon "Close modal" at bounding box center [23, 37] width 12 height 12
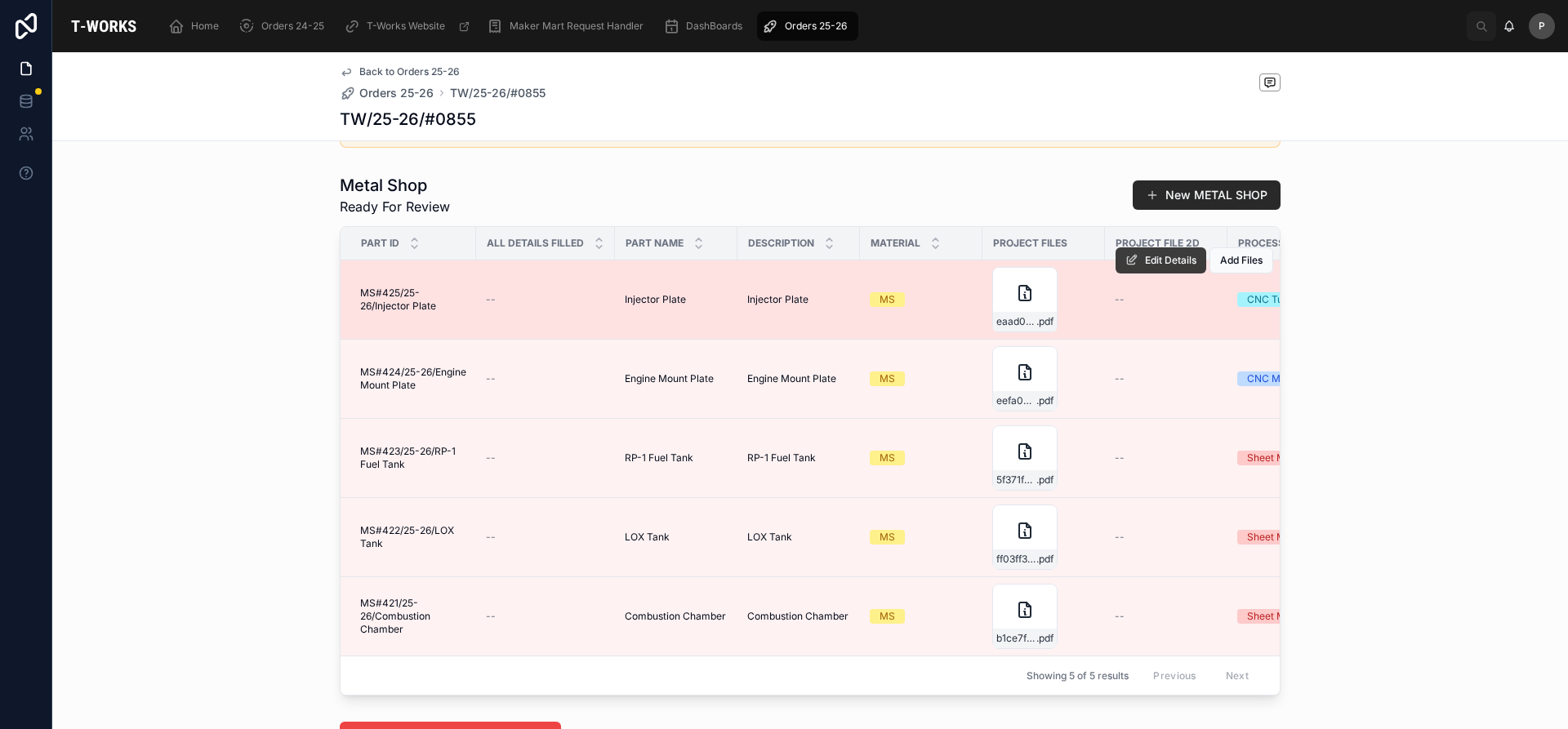
click at [1152, 267] on span "Edit Details" at bounding box center [1171, 260] width 51 height 13
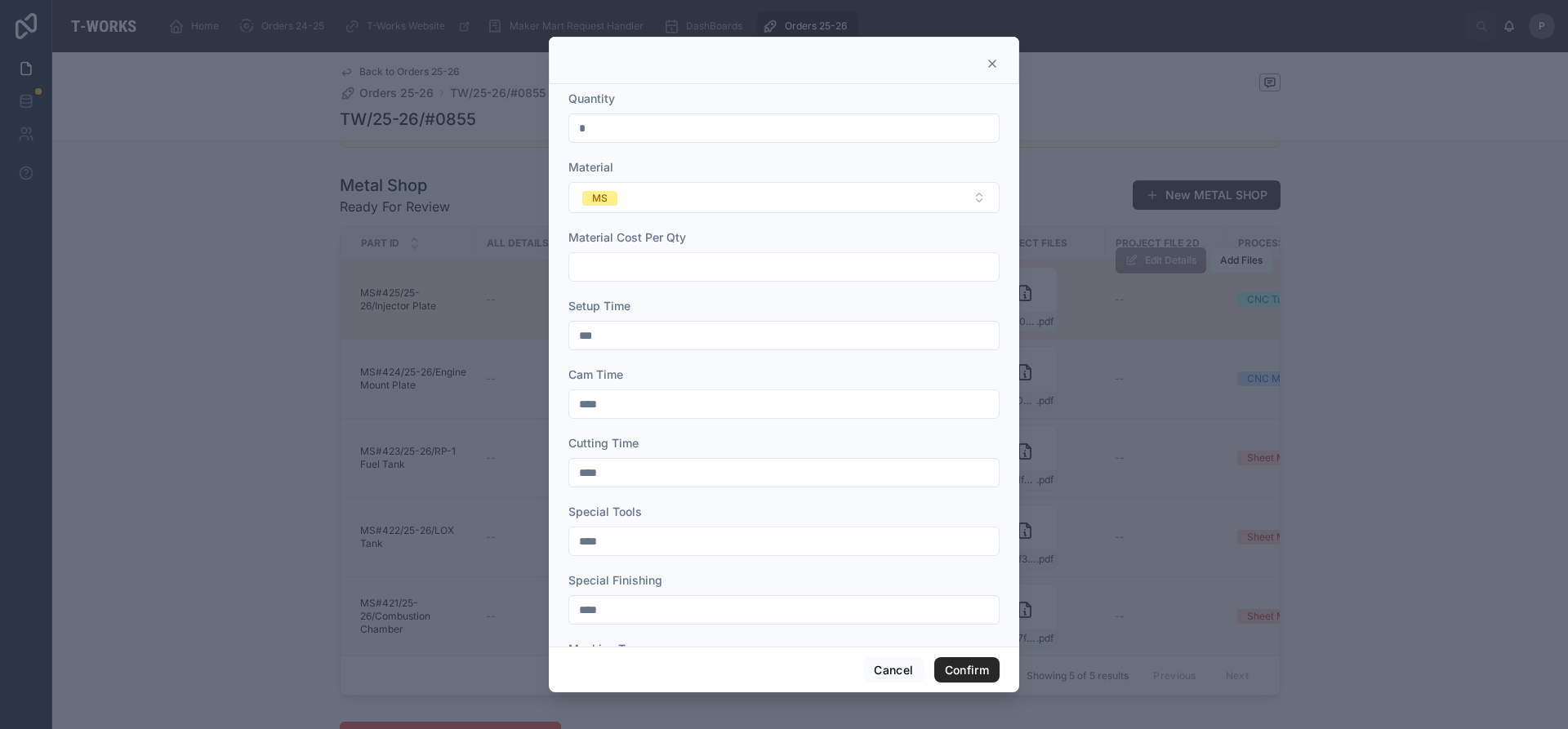
click at [610, 344] on input "***" at bounding box center [784, 335] width 430 height 23
type input "***"
click at [970, 665] on button "Confirm" at bounding box center [967, 670] width 65 height 27
